Goal: Task Accomplishment & Management: Use online tool/utility

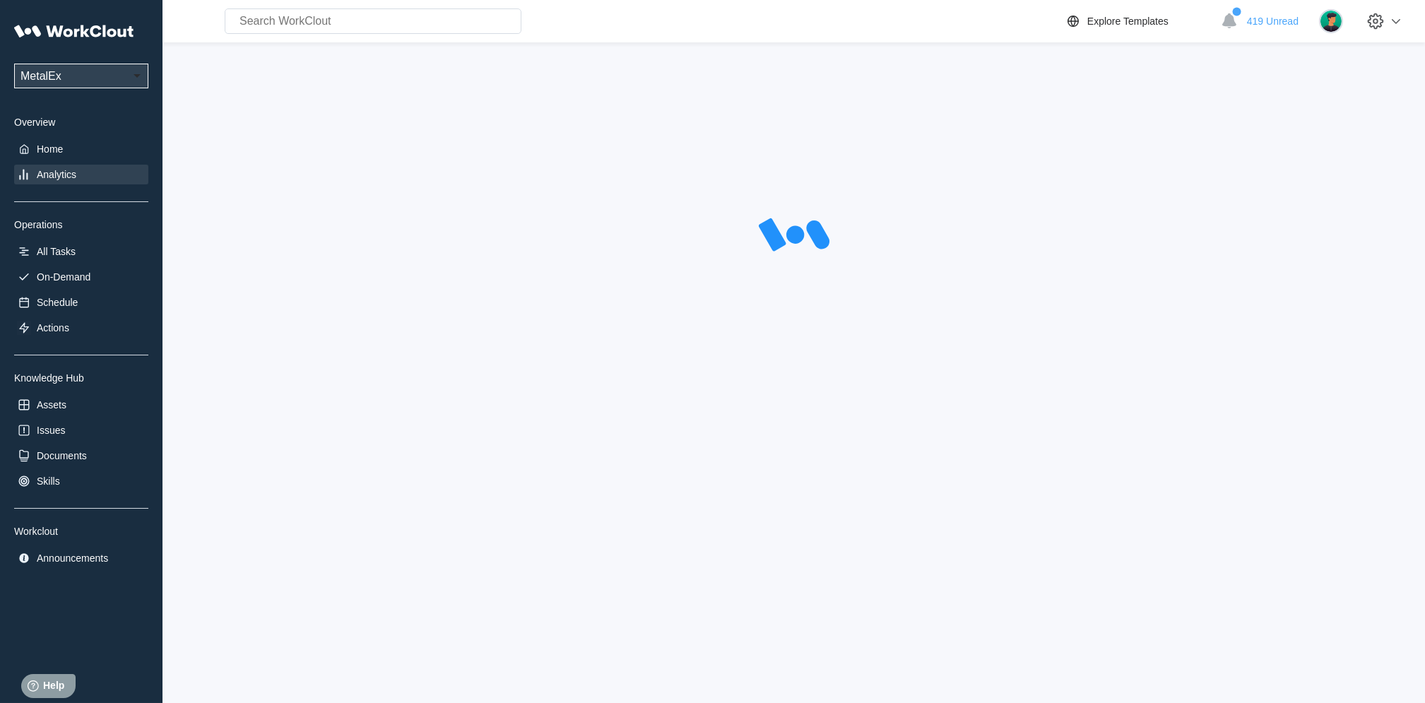
click at [52, 167] on div "Analytics" at bounding box center [81, 175] width 134 height 20
click at [74, 176] on div "Analytics" at bounding box center [57, 174] width 40 height 11
click at [64, 183] on div "Analytics" at bounding box center [81, 175] width 134 height 20
click at [64, 172] on div "Analytics" at bounding box center [57, 174] width 40 height 11
click at [60, 173] on div "Analytics" at bounding box center [57, 174] width 40 height 11
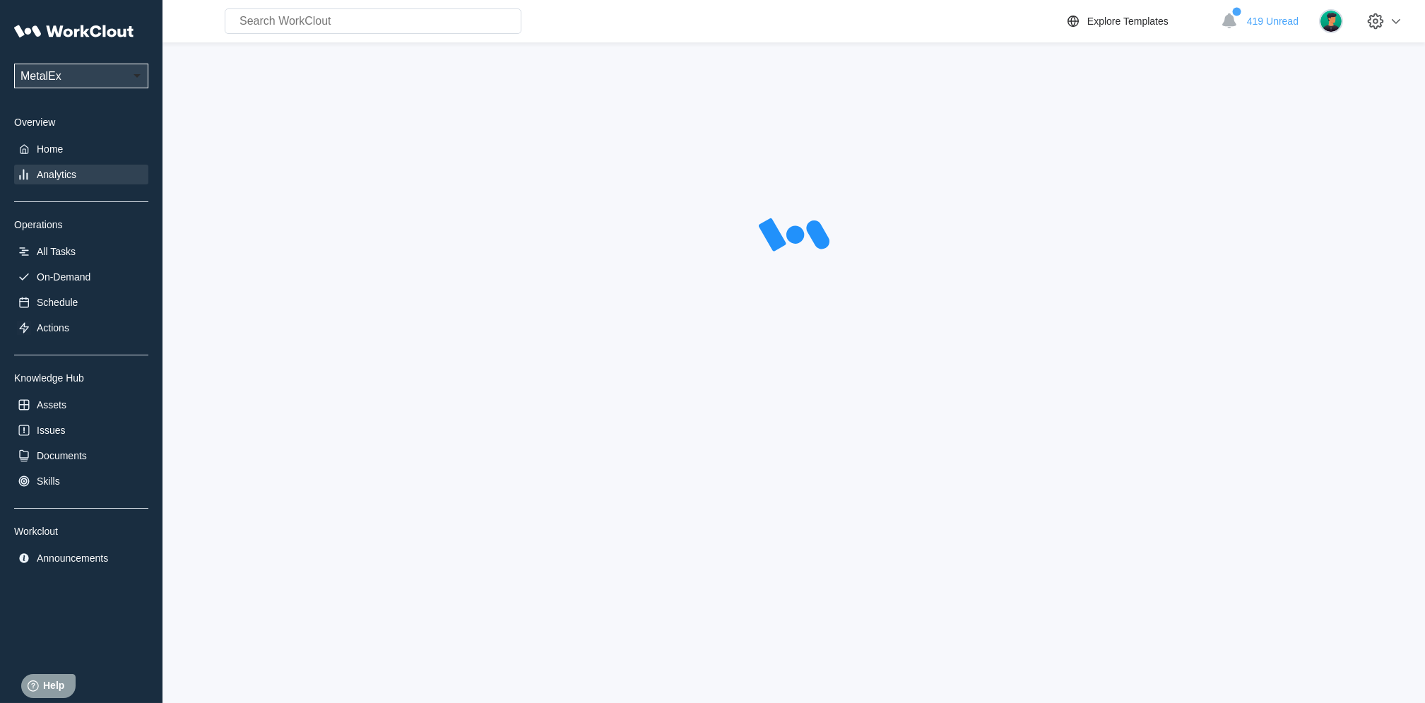
click at [54, 136] on div "UPG Enterprises MetalEx Overview Home Analytics Operations All Tasks On-Demand …" at bounding box center [81, 292] width 134 height 551
click at [53, 146] on div "Home" at bounding box center [50, 148] width 26 height 11
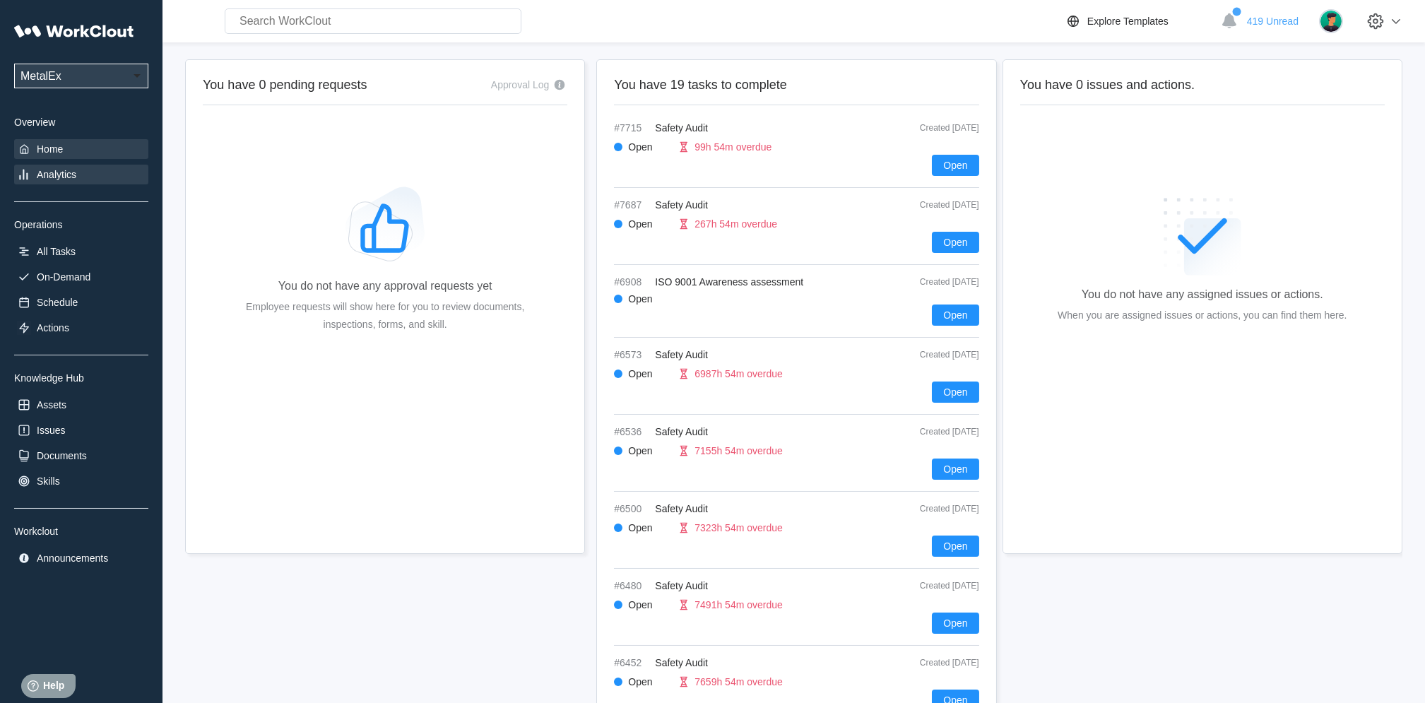
click at [54, 170] on div "Analytics" at bounding box center [57, 174] width 40 height 11
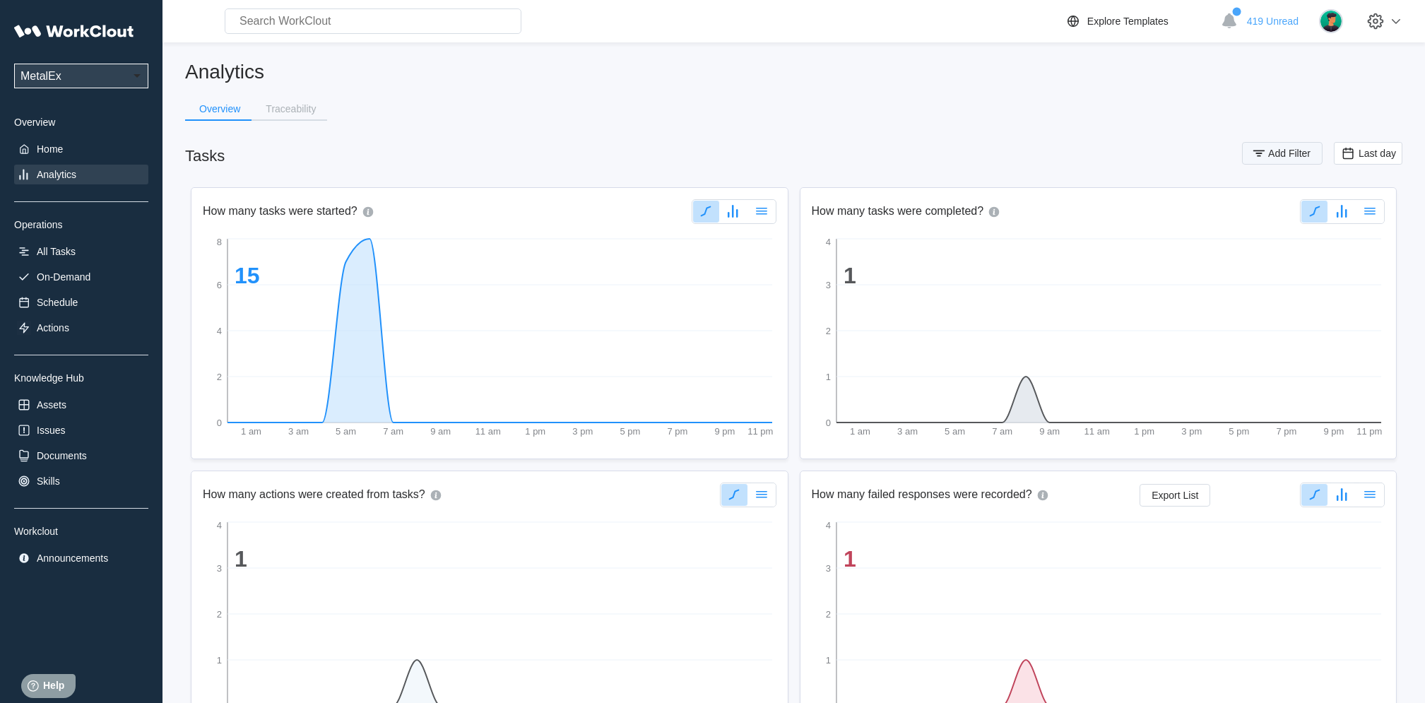
click at [1281, 154] on span "Add Filter" at bounding box center [1289, 153] width 42 height 10
click at [964, 206] on div "Assignee" at bounding box center [904, 209] width 132 height 20
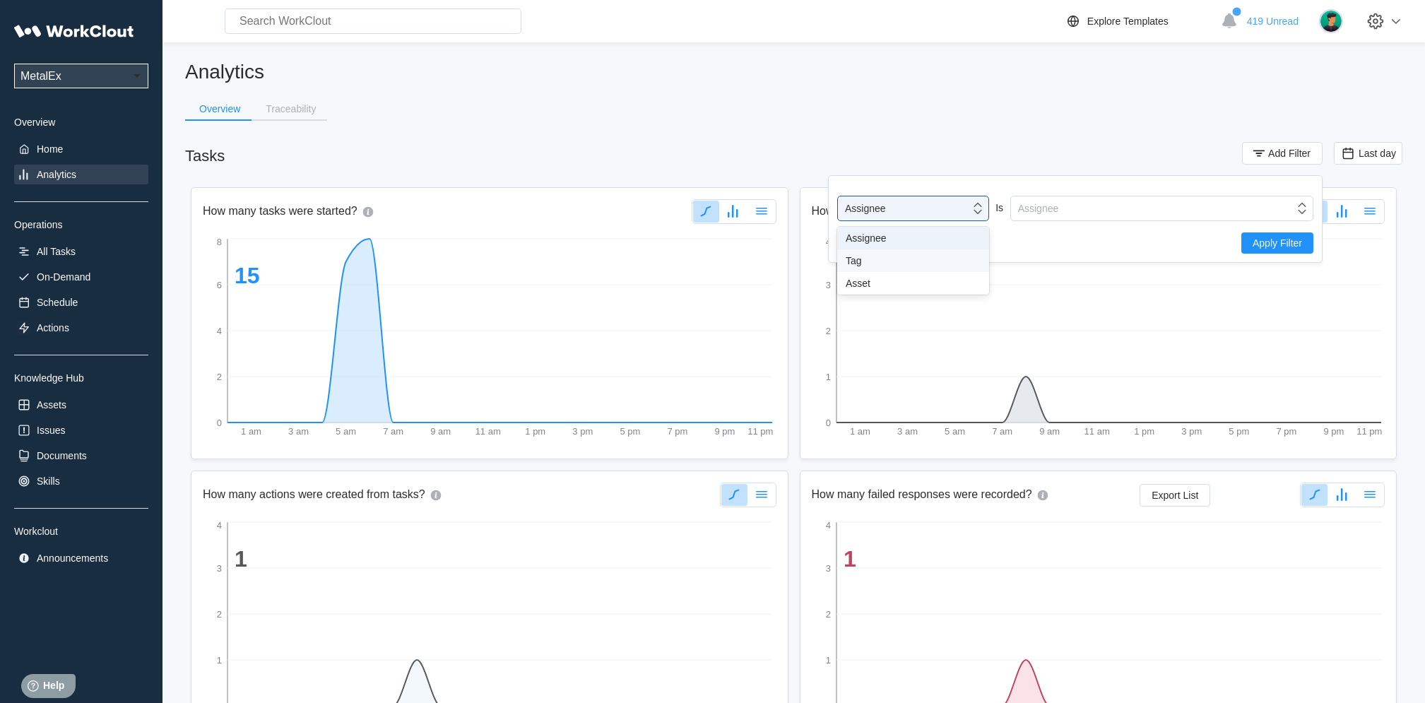
click at [916, 254] on div "Tag" at bounding box center [913, 260] width 152 height 23
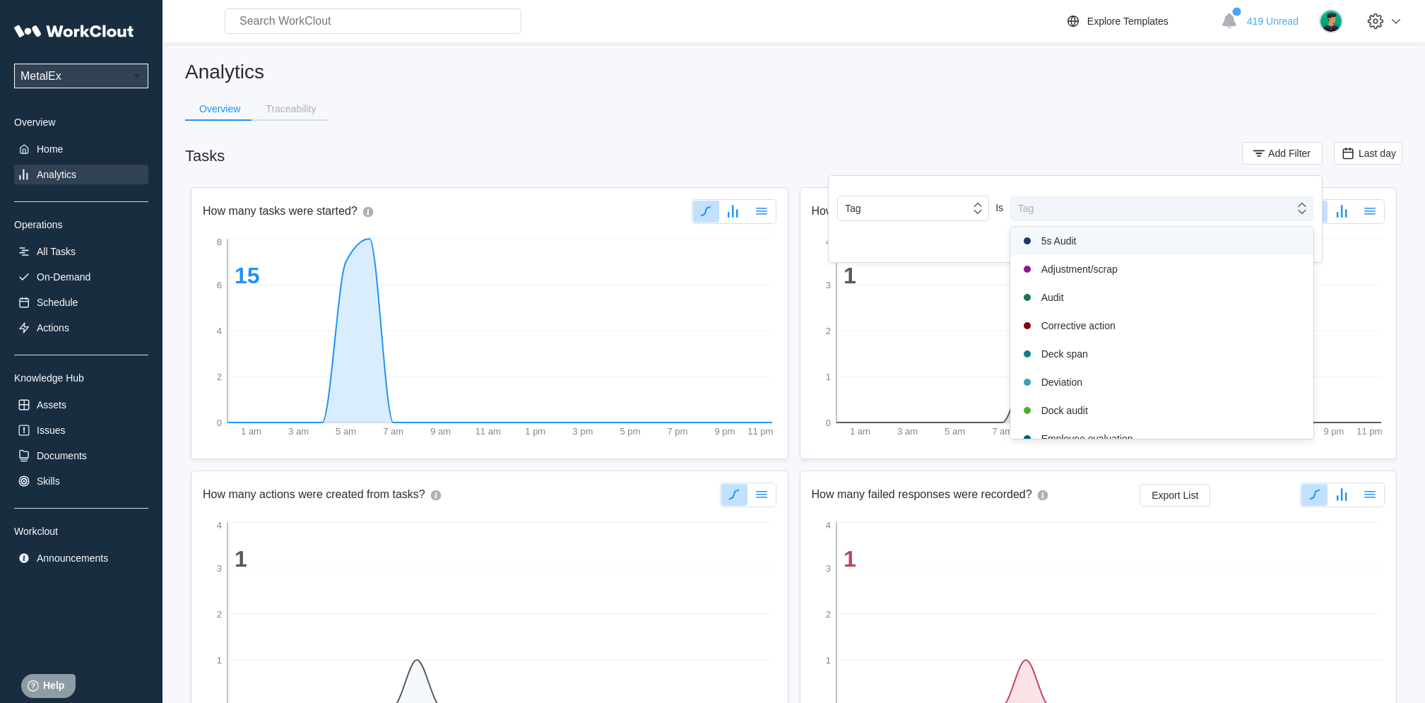
click at [1042, 209] on div "Tag" at bounding box center [1152, 209] width 283 height 20
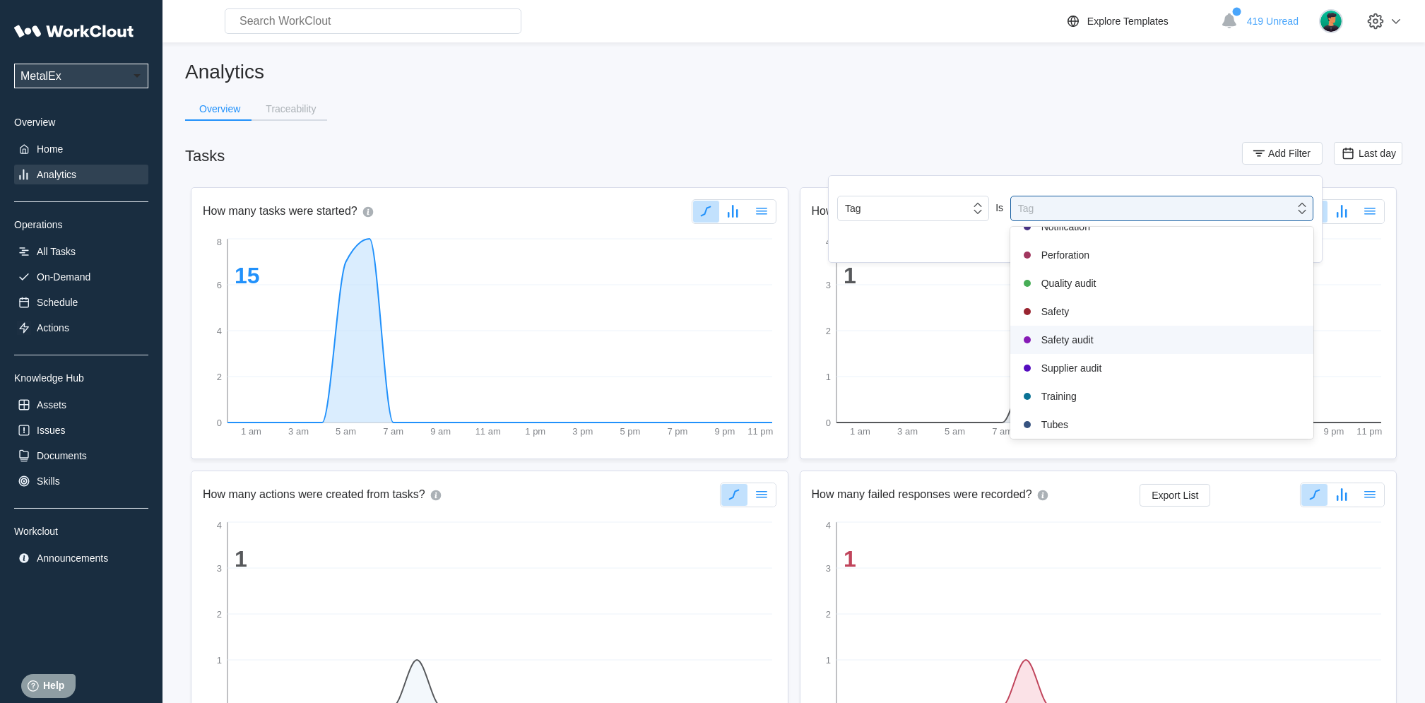
click at [1088, 346] on div "Safety audit" at bounding box center [1162, 339] width 286 height 17
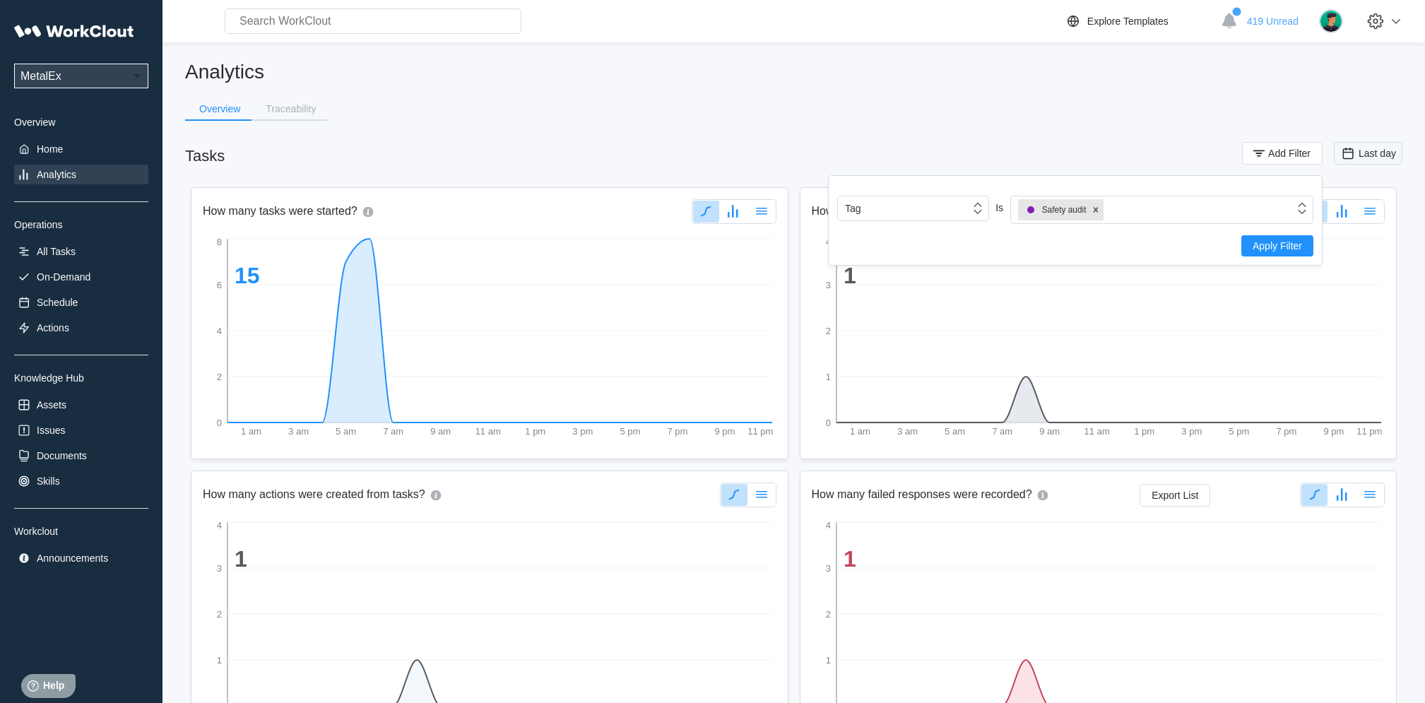
click at [1370, 155] on span "Last day" at bounding box center [1377, 153] width 37 height 11
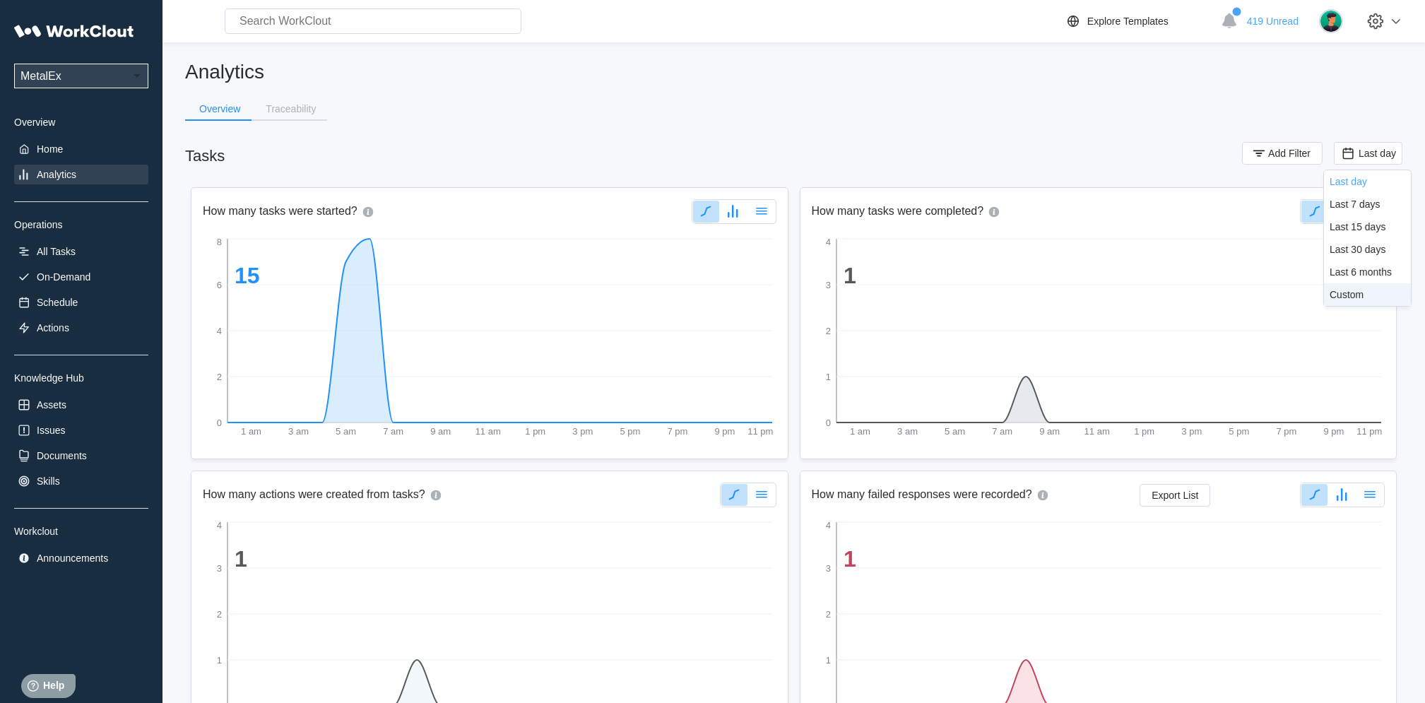
click at [1343, 297] on div "Custom" at bounding box center [1347, 294] width 34 height 11
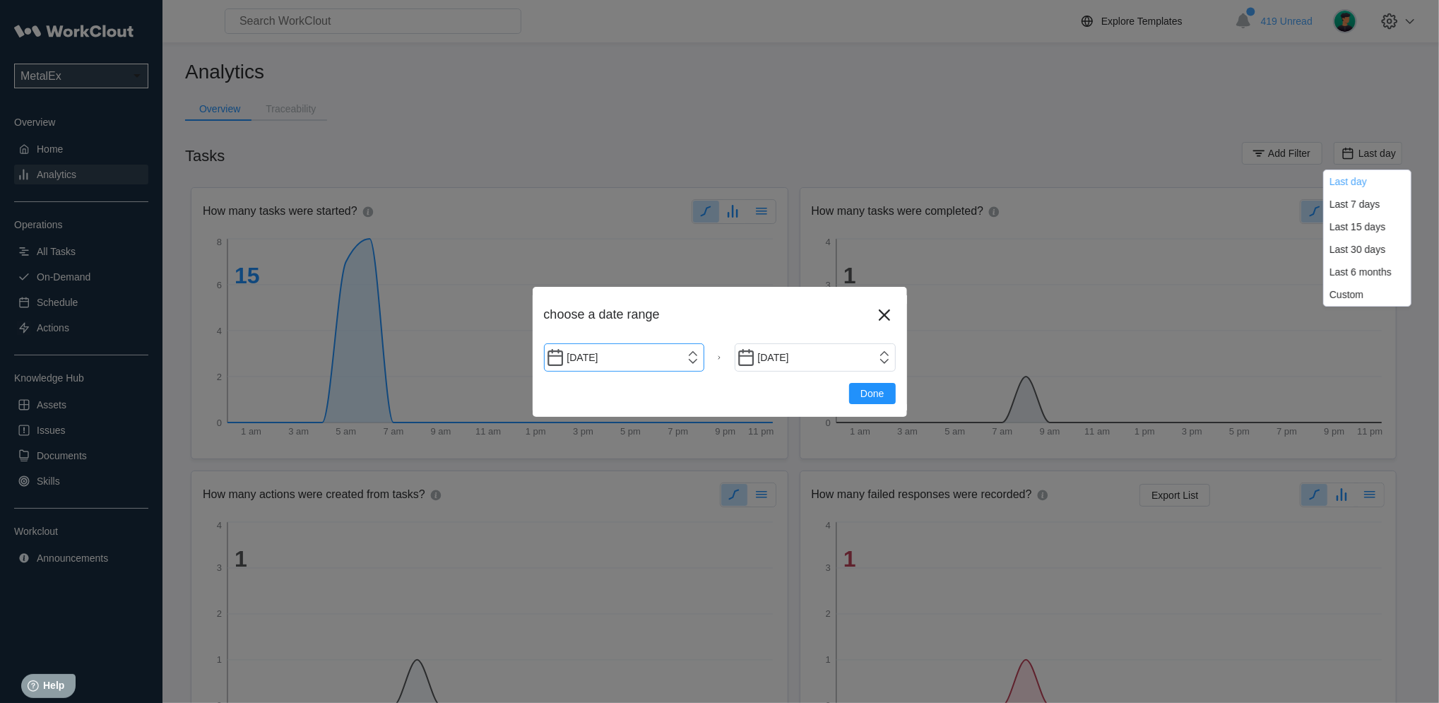
click at [702, 358] on input "[DATE]" at bounding box center [624, 357] width 161 height 28
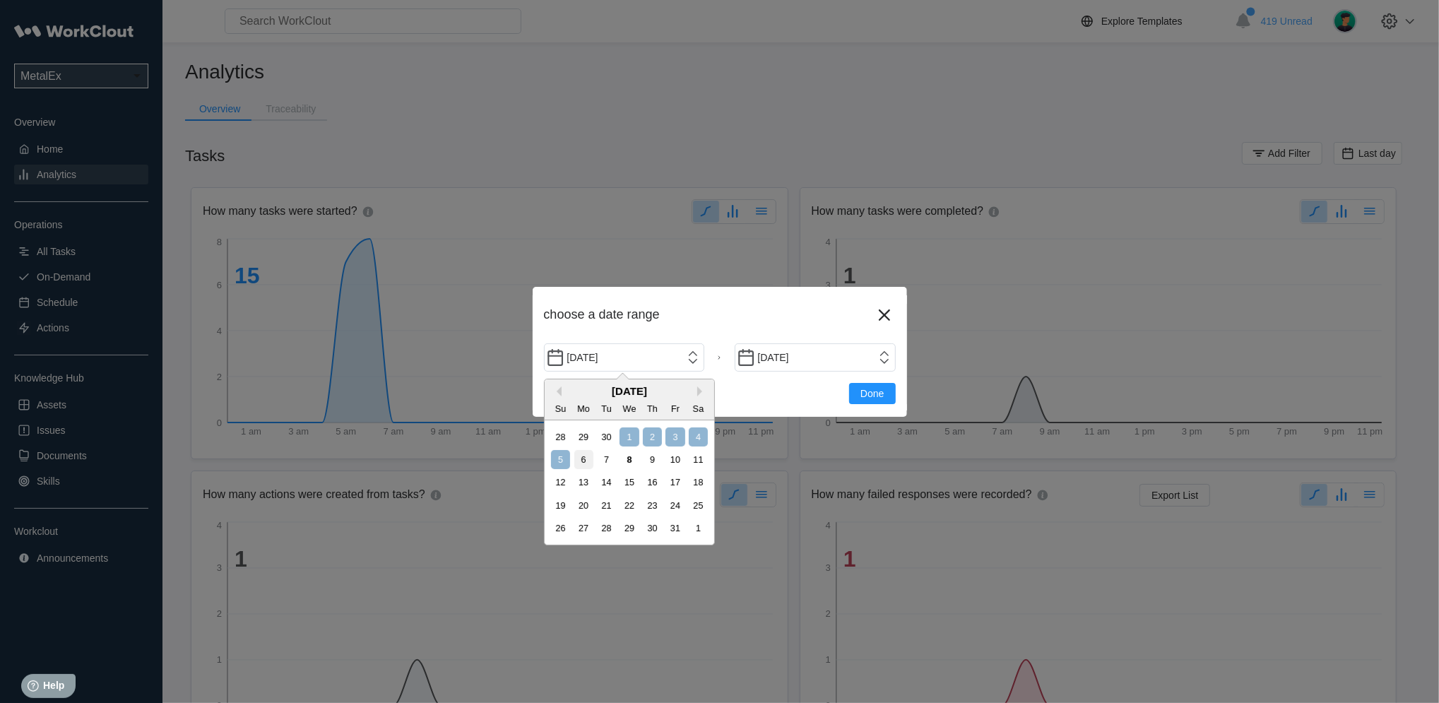
click at [627, 447] on div "28 29 30 1 2 3 4" at bounding box center [629, 436] width 160 height 23
click at [630, 438] on div "1" at bounding box center [629, 437] width 19 height 19
type input "[DATE]"
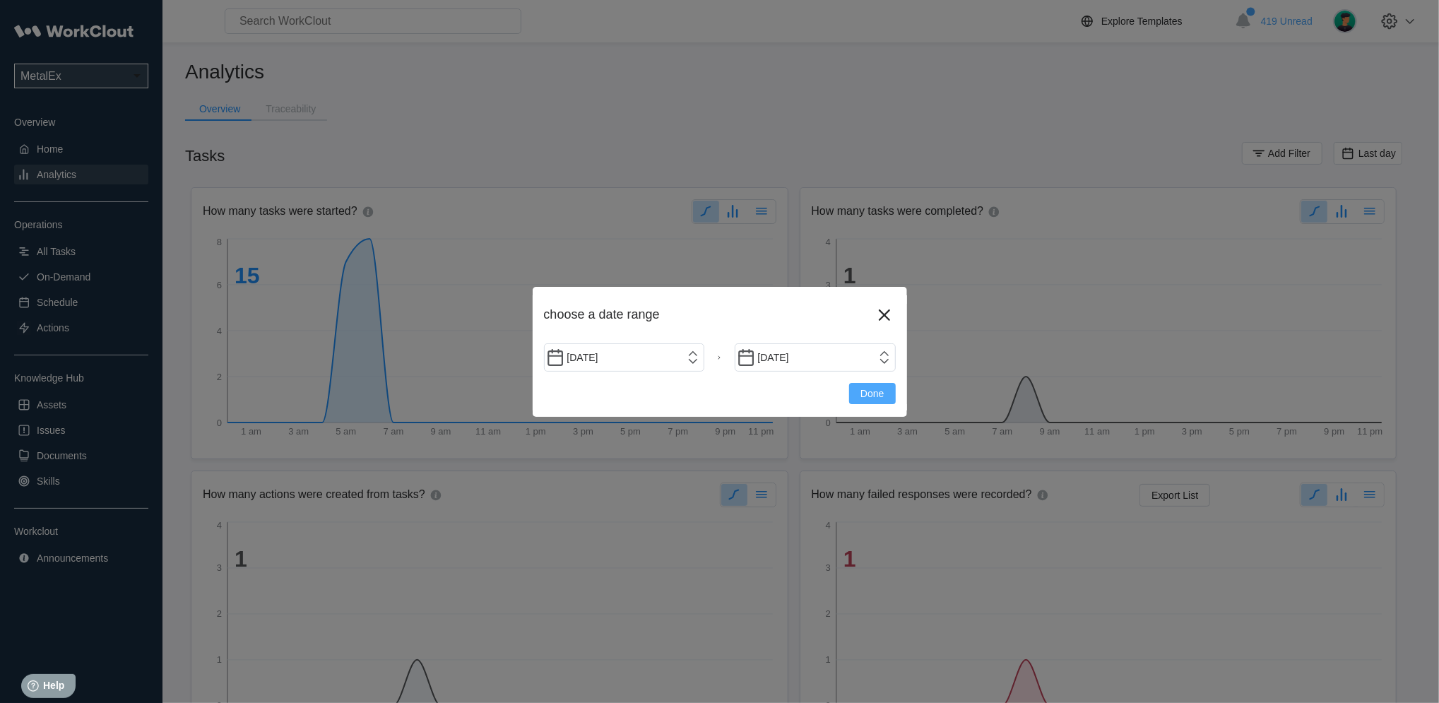
click at [878, 397] on span "Done" at bounding box center [872, 394] width 23 height 10
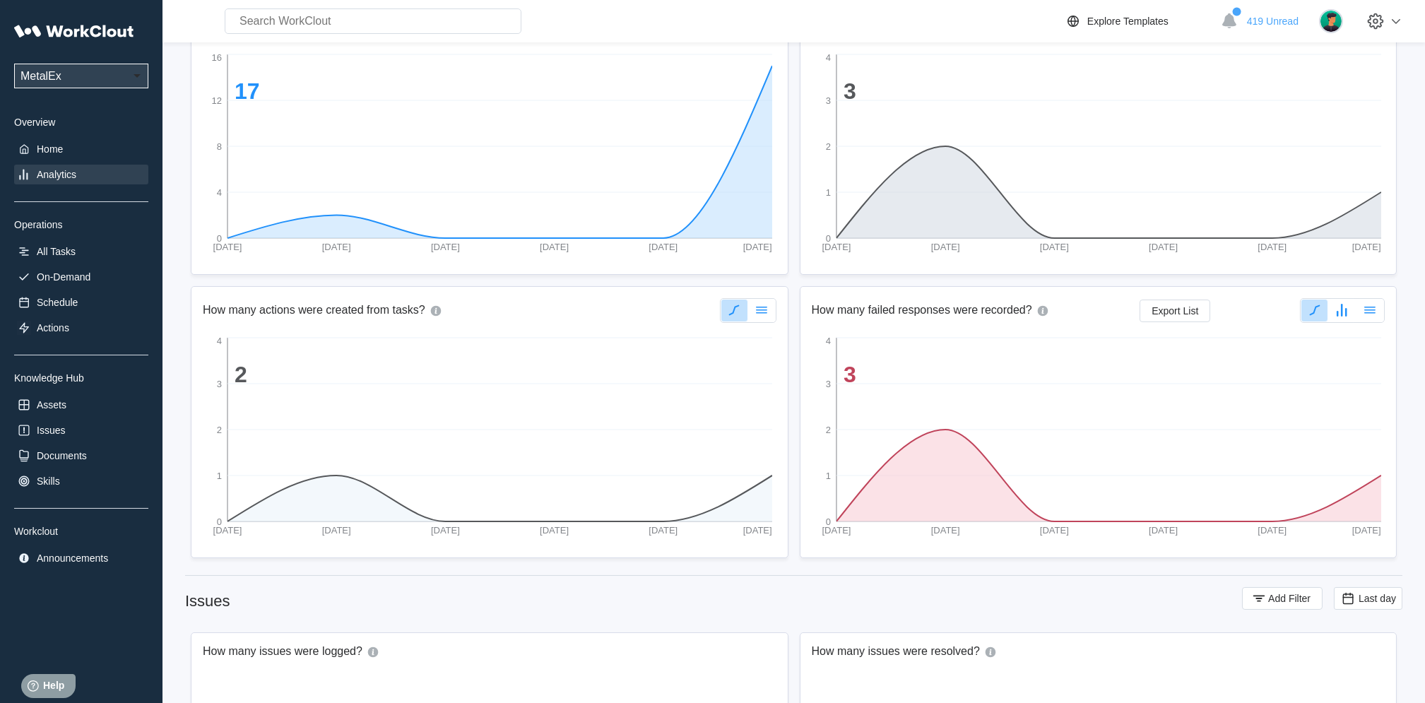
scroll to position [194, 0]
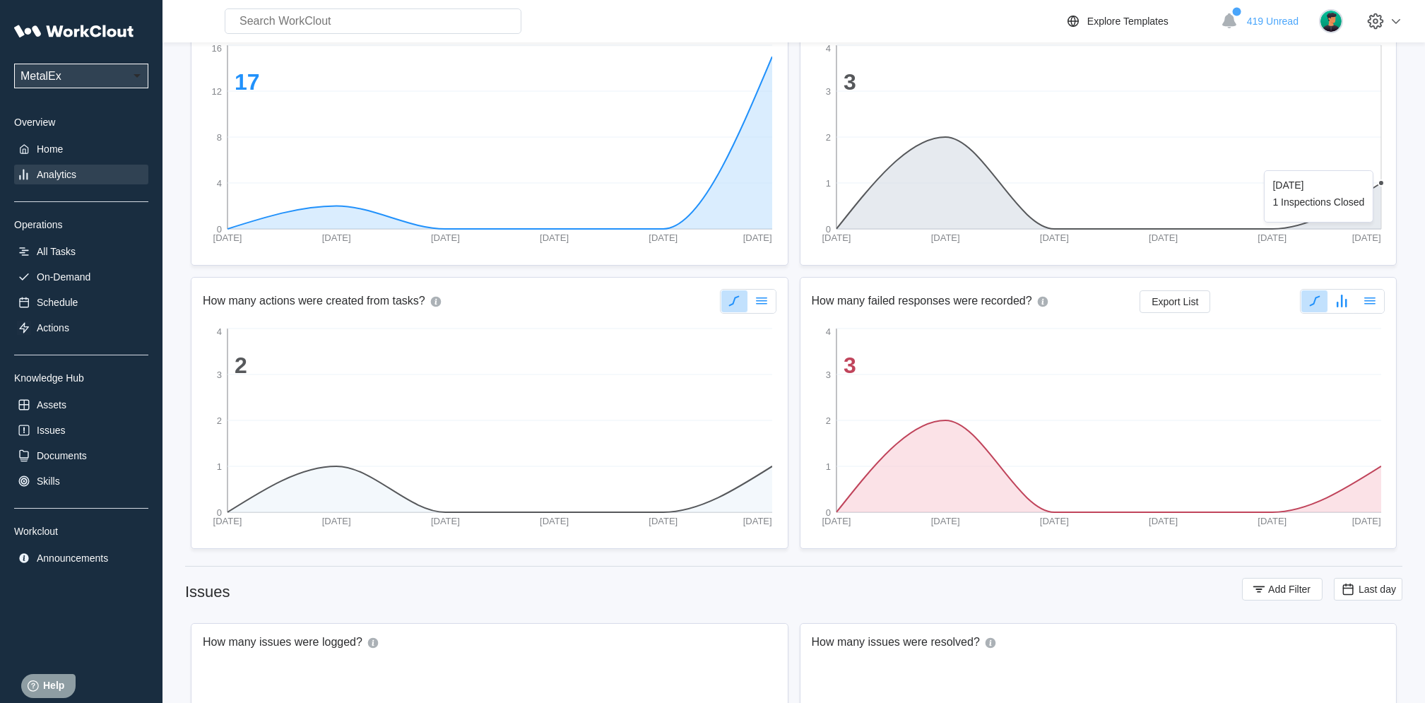
click at [1305, 163] on icon "[DATE] [DATE] [DATE] [DATE] [DATE] [DATE] 0 1 2 3 4 3" at bounding box center [1098, 148] width 573 height 212
click at [1194, 300] on span "Export List" at bounding box center [1175, 302] width 47 height 10
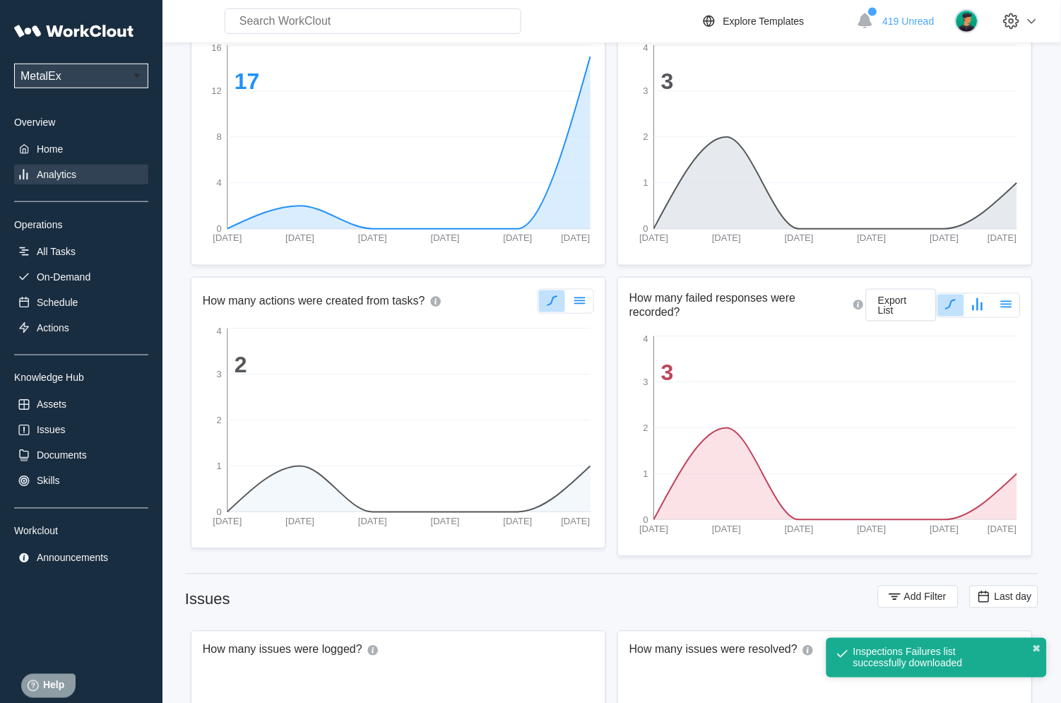
click at [97, 667] on div "UPG Enterprises MetalEx Overview Home Analytics Operations All Tasks On-Demand …" at bounding box center [81, 351] width 163 height 703
